Goal: Transaction & Acquisition: Purchase product/service

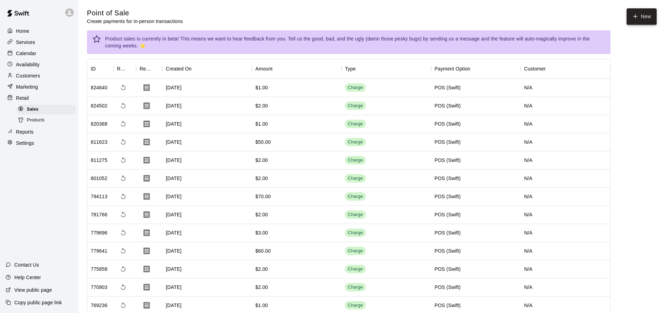
click at [643, 20] on button "New" at bounding box center [642, 16] width 30 height 16
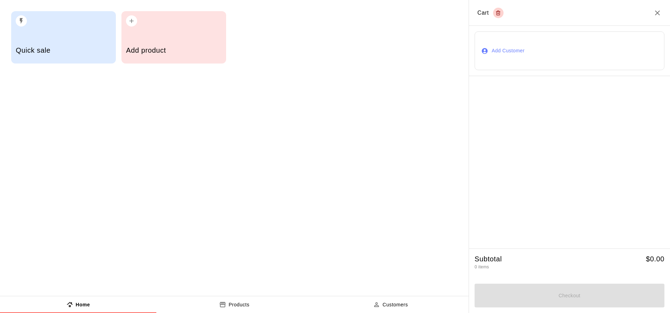
click at [35, 52] on h5 "Quick sale" at bounding box center [63, 50] width 95 height 9
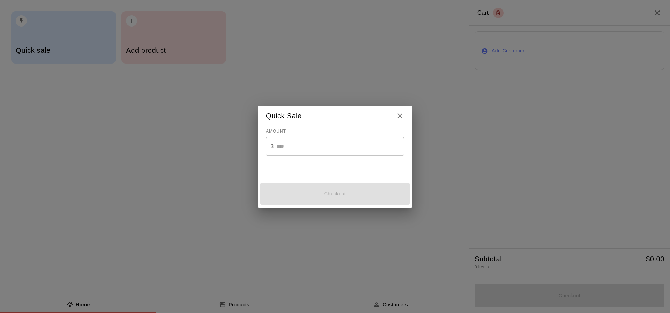
click at [299, 147] on input "text" at bounding box center [340, 146] width 128 height 19
type input "*"
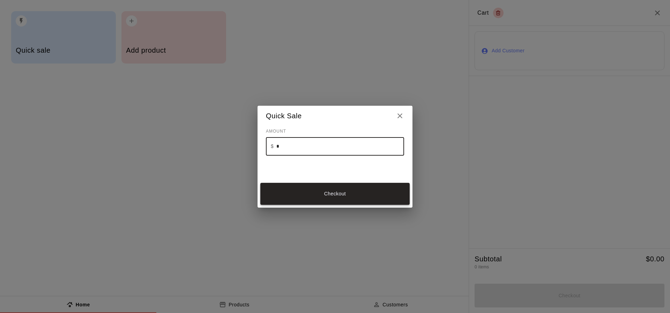
click at [295, 196] on button "Checkout" at bounding box center [334, 194] width 149 height 22
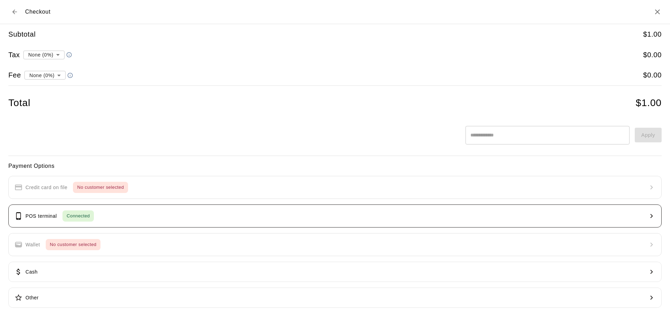
click at [110, 222] on button "POS terminal Connected" at bounding box center [334, 216] width 653 height 23
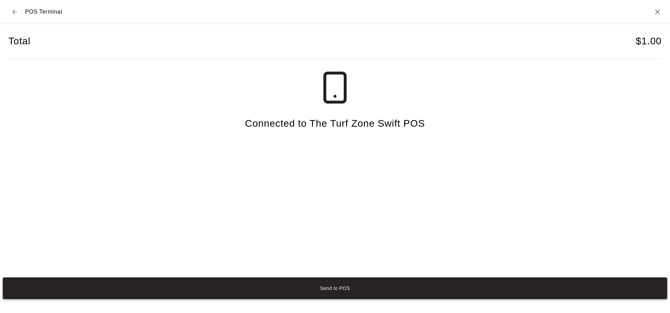
click at [329, 283] on button "Send to POS" at bounding box center [335, 289] width 665 height 22
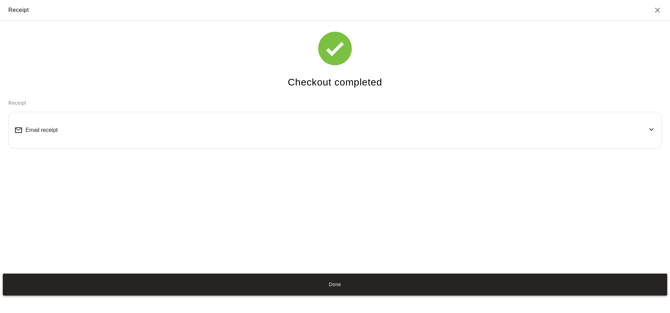
click at [324, 280] on button "Done" at bounding box center [335, 285] width 665 height 22
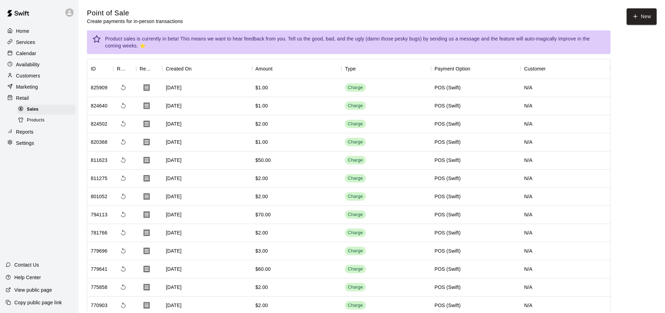
click at [35, 58] on div "Calendar" at bounding box center [39, 53] width 67 height 10
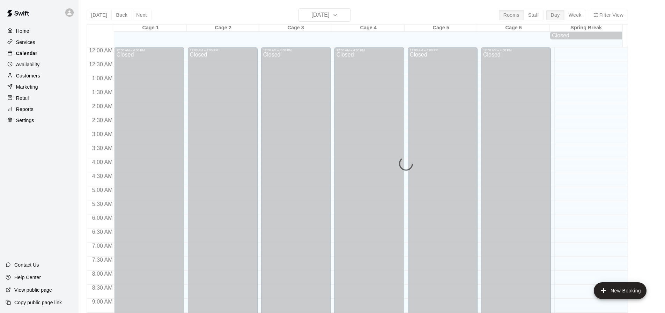
scroll to position [375, 0]
